Goal: Task Accomplishment & Management: Complete application form

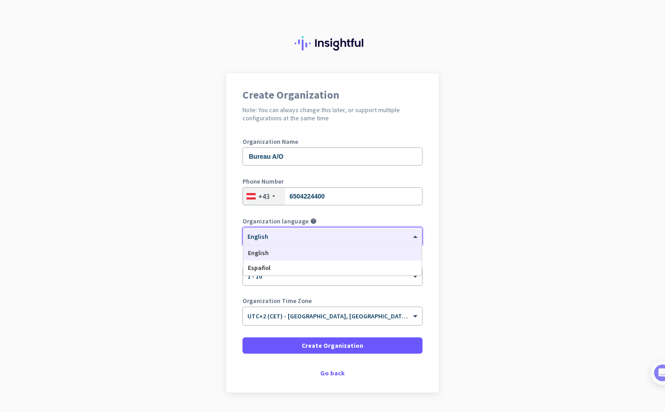
click at [316, 228] on div "× English" at bounding box center [332, 237] width 179 height 18
click at [507, 184] on app-onboarding-organization "Create Organization Note: You can always change this later, or support multiple…" at bounding box center [332, 255] width 665 height 365
click at [412, 240] on span at bounding box center [416, 237] width 11 height 8
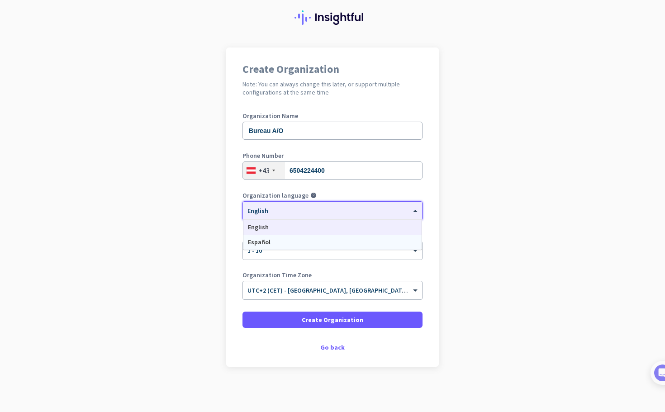
scroll to position [26, 0]
drag, startPoint x: 450, startPoint y: 233, endPoint x: 430, endPoint y: 225, distance: 21.8
click at [450, 233] on app-onboarding-organization "Create Organization Note: You can always change this later, or support multiple…" at bounding box center [332, 230] width 665 height 365
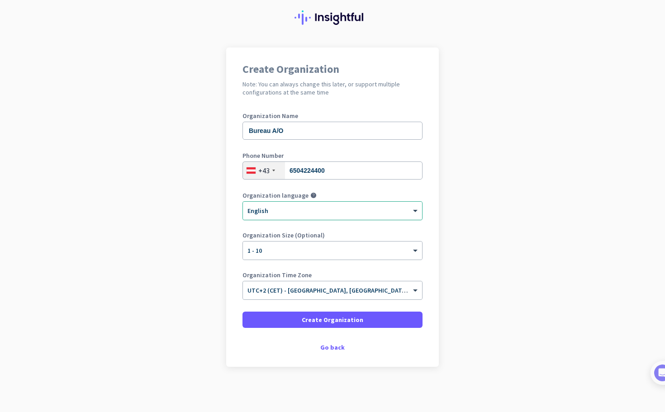
click at [275, 207] on div at bounding box center [332, 208] width 179 height 8
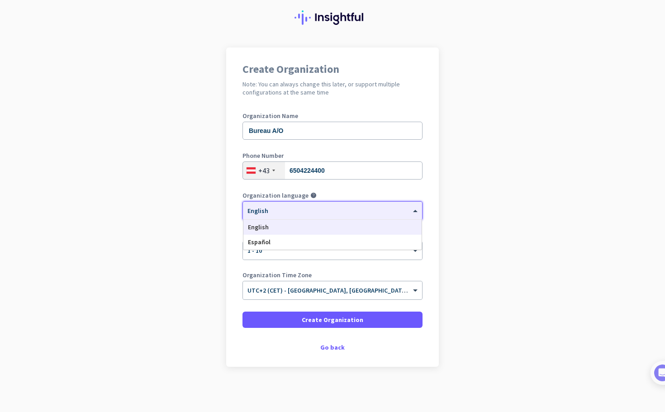
click at [507, 198] on app-onboarding-organization "Create Organization Note: You can always change this later, or support multiple…" at bounding box center [332, 230] width 665 height 365
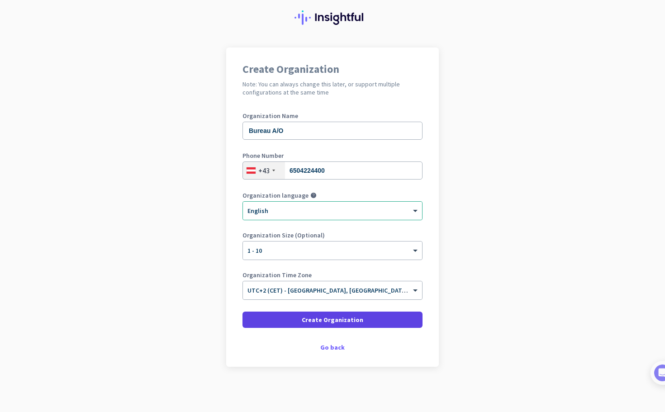
click at [385, 319] on span at bounding box center [333, 320] width 180 height 22
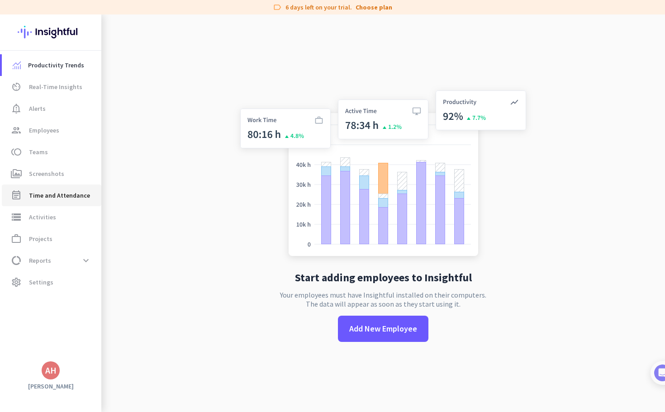
click at [80, 200] on span "Time and Attendance" at bounding box center [59, 195] width 61 height 11
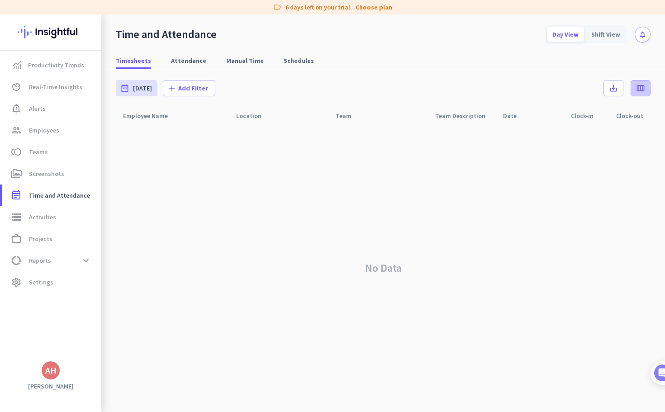
click at [646, 88] on span at bounding box center [640, 88] width 19 height 22
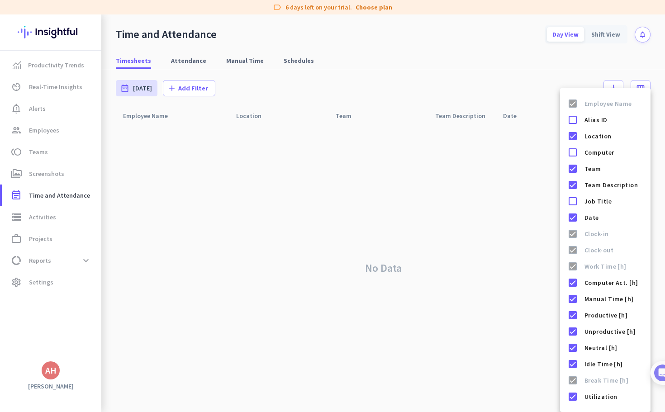
click at [634, 68] on div at bounding box center [332, 206] width 665 height 412
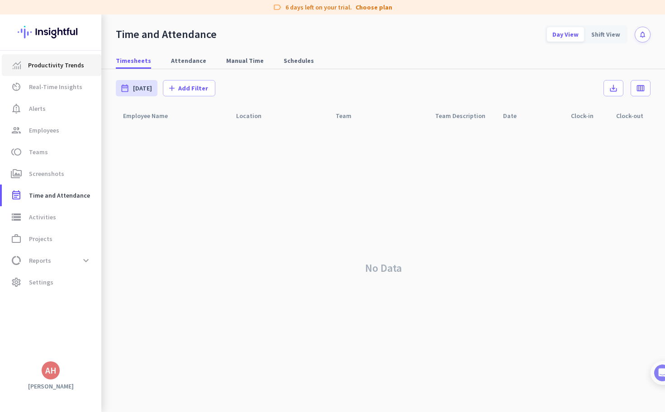
click at [75, 65] on span "Productivity Trends" at bounding box center [56, 65] width 56 height 11
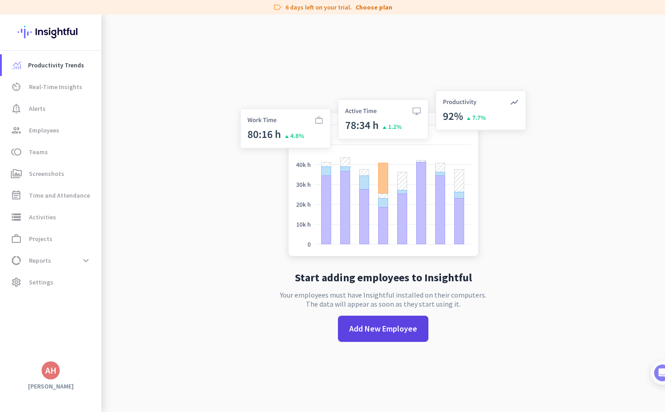
click at [406, 334] on span "Add New Employee" at bounding box center [383, 329] width 68 height 12
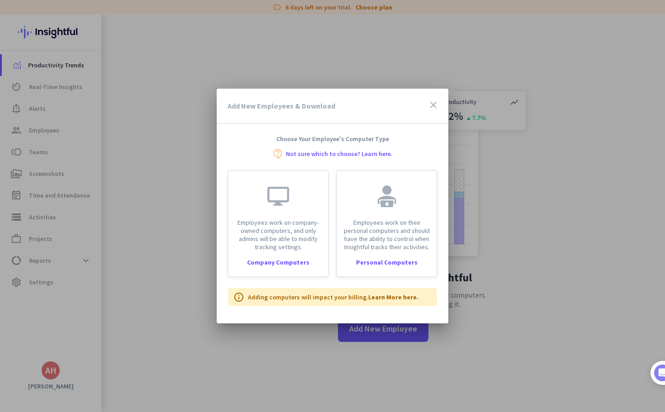
click at [432, 104] on icon "close" at bounding box center [433, 105] width 11 height 11
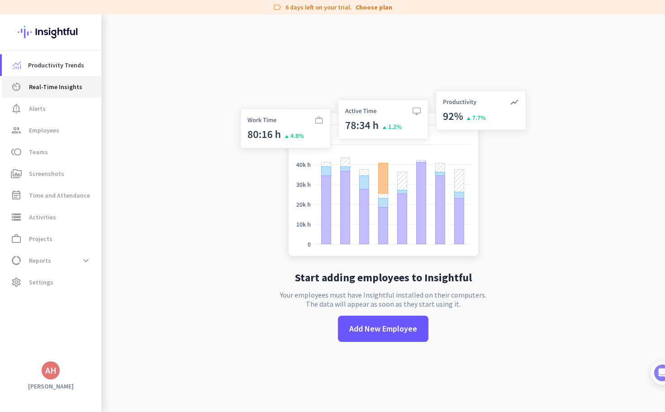
click at [47, 81] on span "Real-Time Insights" at bounding box center [55, 86] width 53 height 11
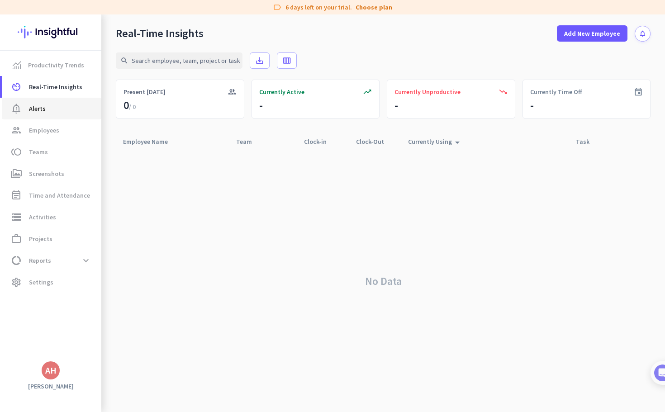
click at [43, 111] on span "Alerts" at bounding box center [37, 108] width 17 height 11
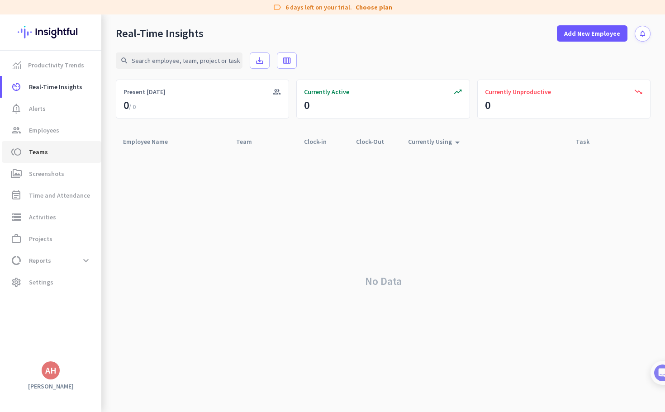
click at [49, 150] on span "toll Teams" at bounding box center [51, 152] width 85 height 11
click at [56, 173] on span "Screenshots" at bounding box center [46, 173] width 35 height 11
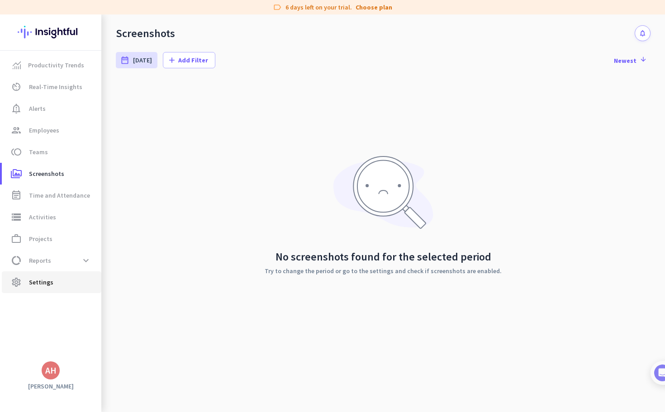
click at [50, 282] on span "Settings" at bounding box center [41, 282] width 24 height 11
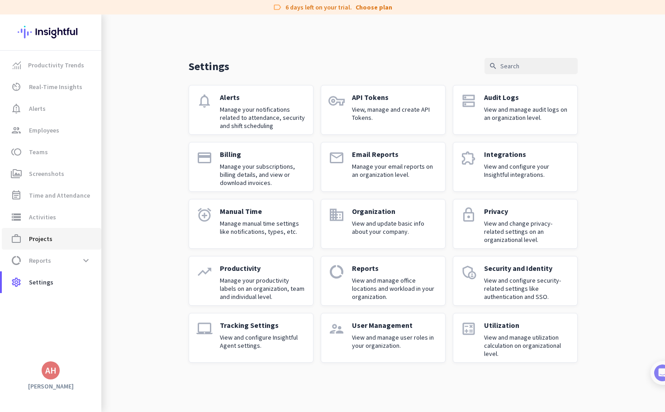
click at [59, 233] on link "work_outline Projects" at bounding box center [52, 239] width 100 height 22
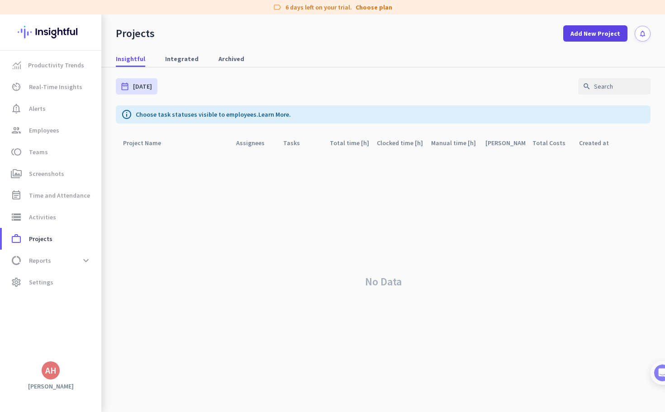
click at [610, 33] on span "Add New Project" at bounding box center [596, 33] width 50 height 9
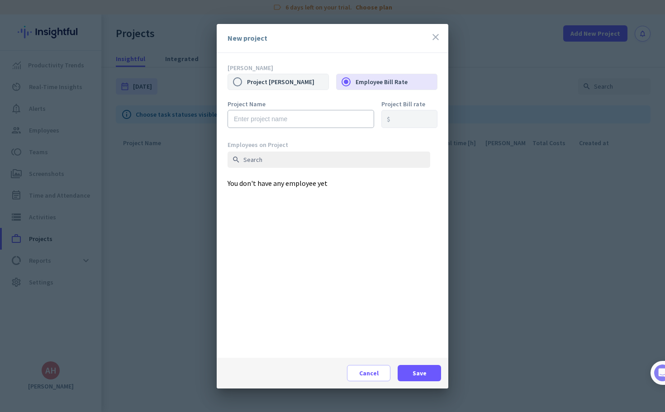
click at [295, 84] on label "Project Bill Rate" at bounding box center [287, 81] width 81 height 19
click at [247, 84] on input "Project Bill Rate" at bounding box center [237, 81] width 19 height 19
radio input "true"
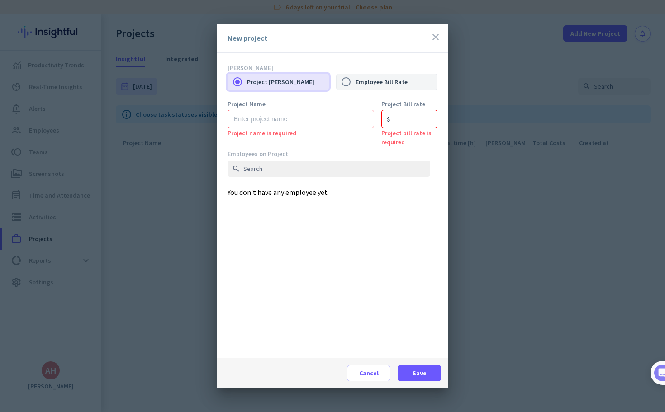
click at [393, 83] on label "Employee Bill Rate" at bounding box center [396, 81] width 81 height 19
click at [356, 83] on input "Employee Bill Rate" at bounding box center [346, 81] width 19 height 19
radio input "true"
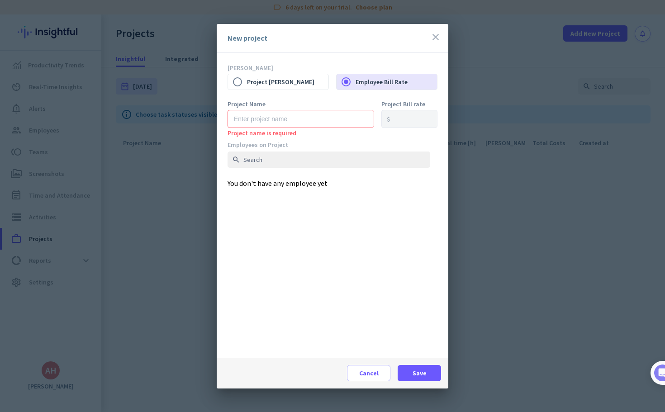
click at [437, 36] on icon "close" at bounding box center [435, 37] width 11 height 11
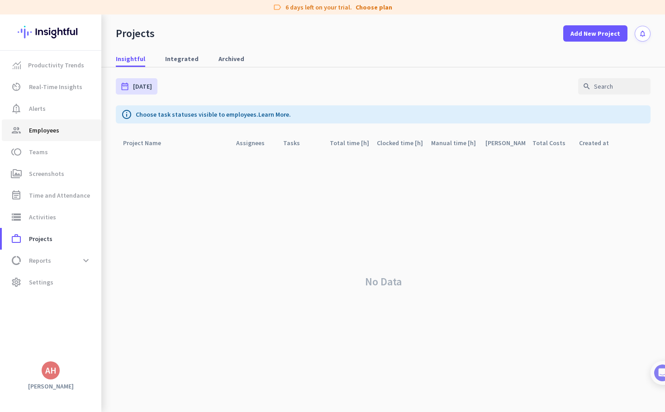
click at [62, 130] on span "group Employees" at bounding box center [51, 130] width 85 height 11
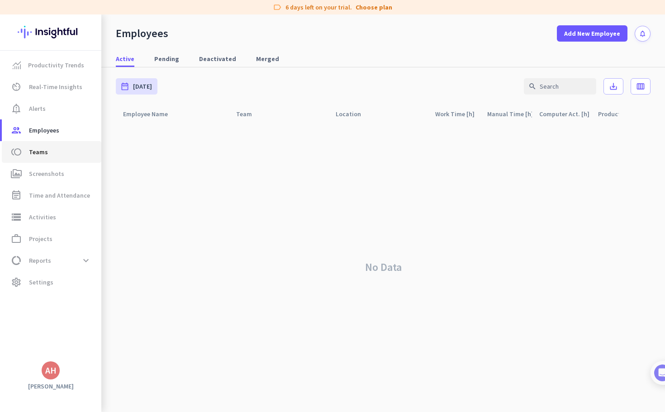
click at [45, 149] on span "Teams" at bounding box center [38, 152] width 19 height 11
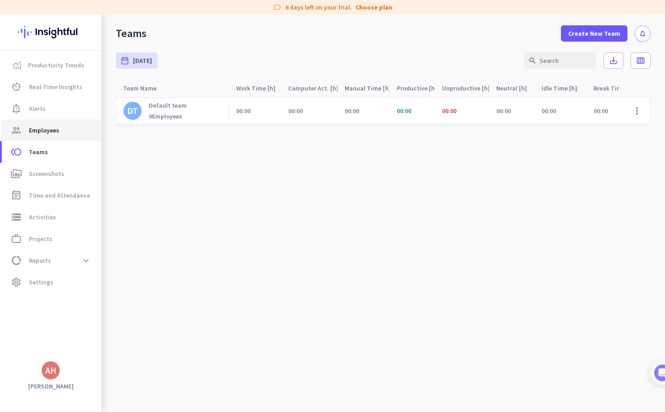
click at [46, 134] on span "Employees" at bounding box center [44, 130] width 30 height 11
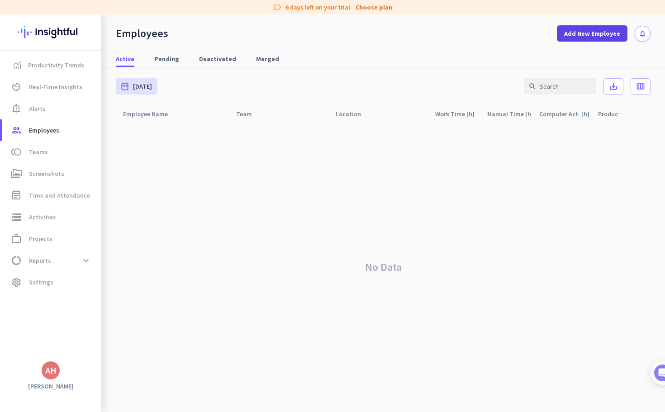
click at [609, 38] on span at bounding box center [592, 34] width 71 height 22
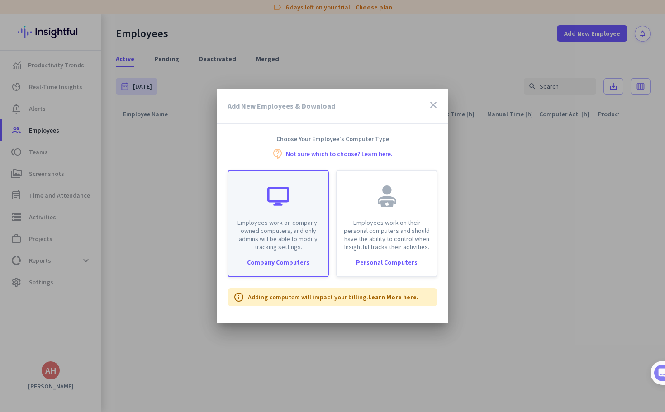
click at [301, 223] on p "Employees work on company-owned computers, and only admins will be able to modi…" at bounding box center [278, 235] width 89 height 33
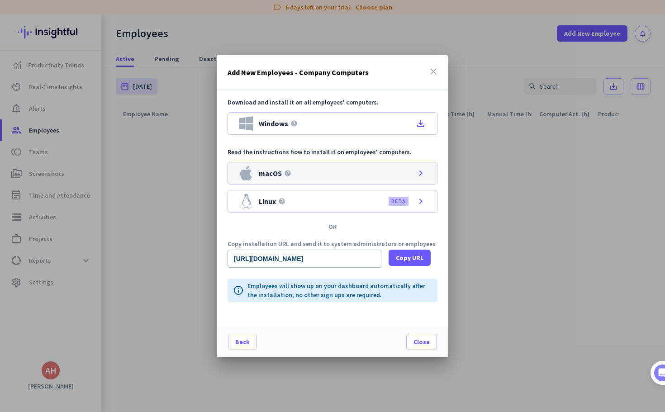
click at [323, 173] on div "macOS help chevron_right" at bounding box center [333, 173] width 210 height 23
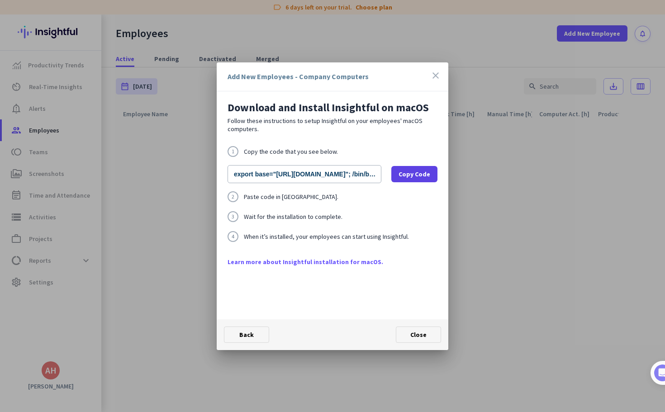
click at [423, 178] on span "Copy Code" at bounding box center [415, 174] width 32 height 9
click at [412, 175] on span "Copy Code" at bounding box center [415, 174] width 32 height 9
click at [426, 178] on span "Copy Code" at bounding box center [415, 174] width 32 height 9
